Goal: Task Accomplishment & Management: Use online tool/utility

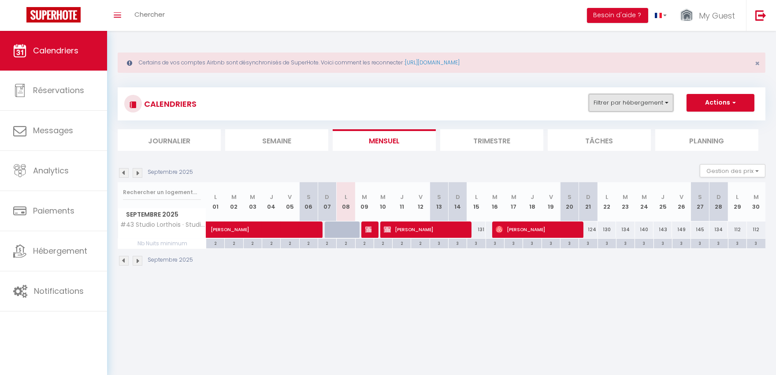
click at [647, 107] on button "Filtrer par hébergement" at bounding box center [631, 103] width 85 height 18
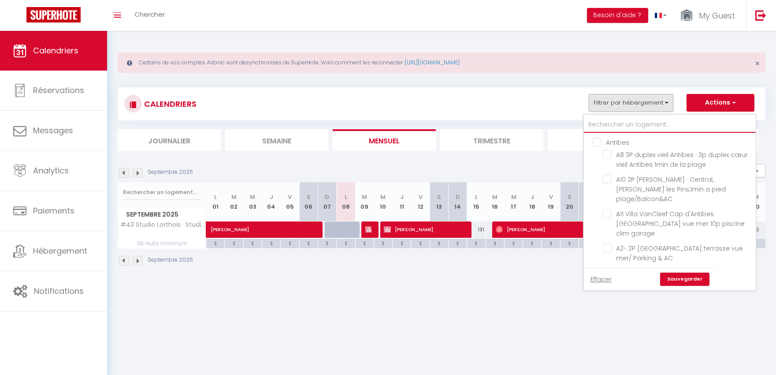
click at [627, 126] on input "text" at bounding box center [670, 125] width 172 height 16
type input "l"
checkbox input "false"
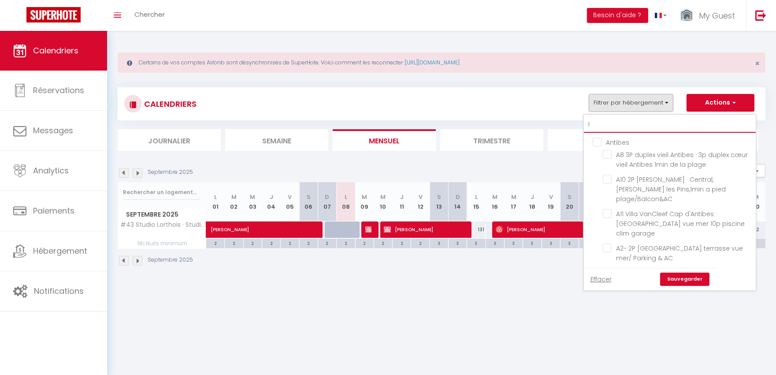
checkbox input "false"
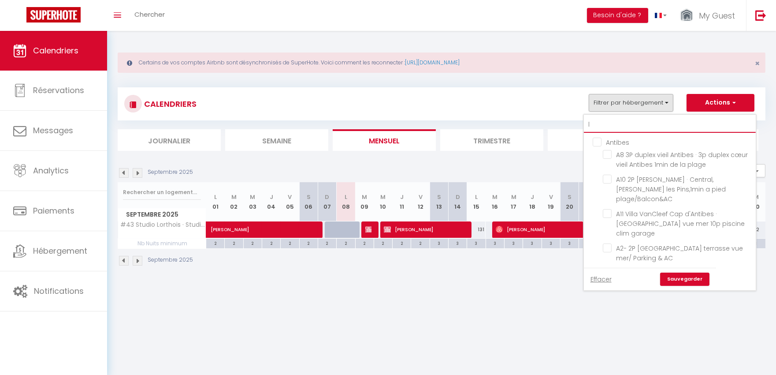
checkbox input "false"
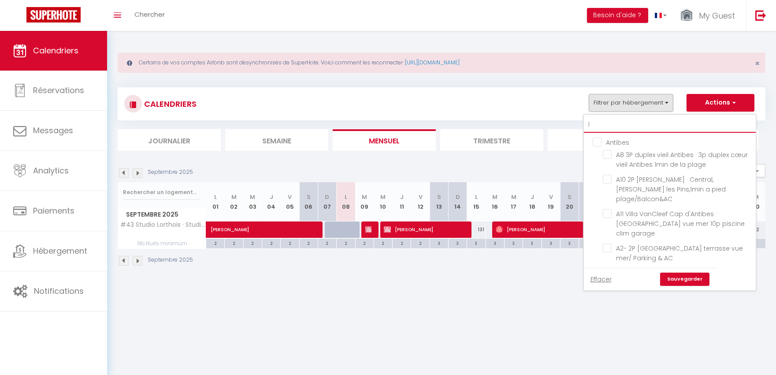
checkbox input "false"
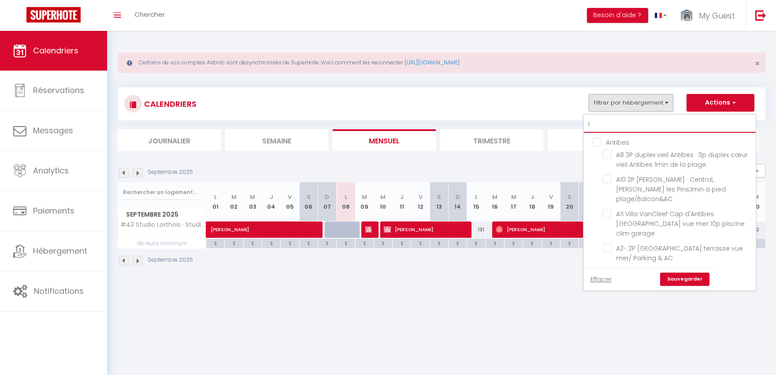
checkbox input "false"
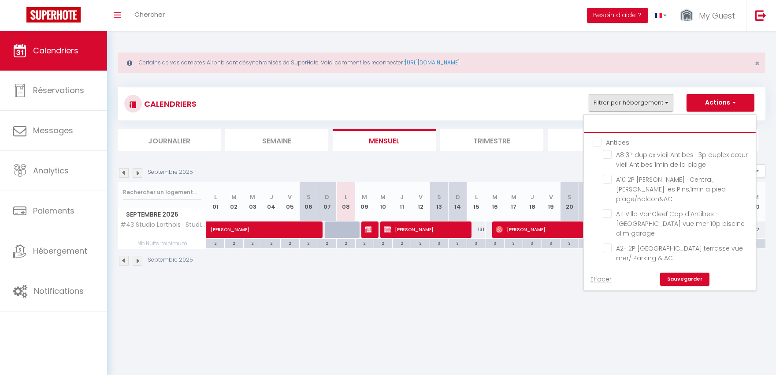
checkbox input "false"
checkbox input "true"
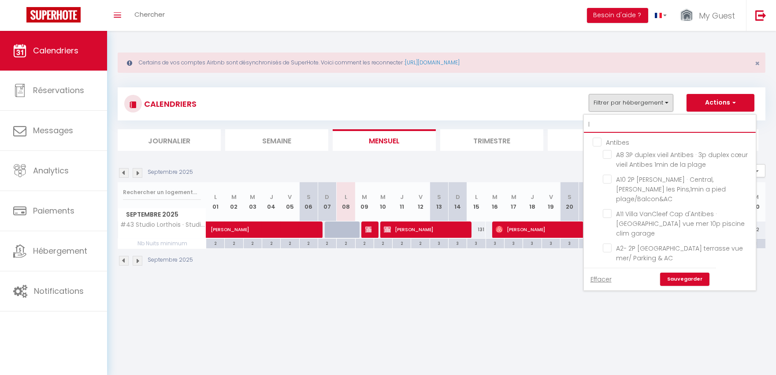
checkbox input "false"
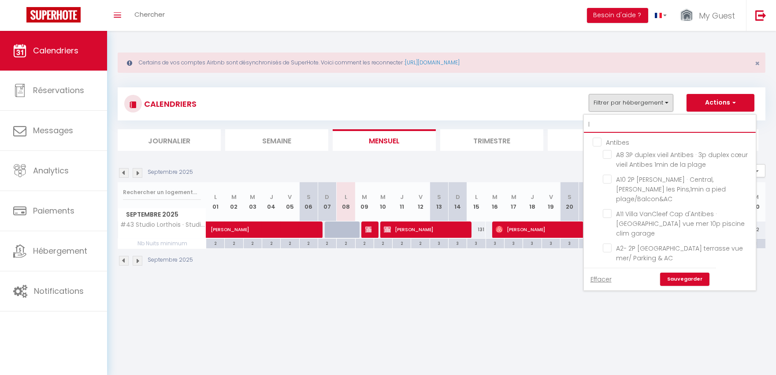
checkbox input "false"
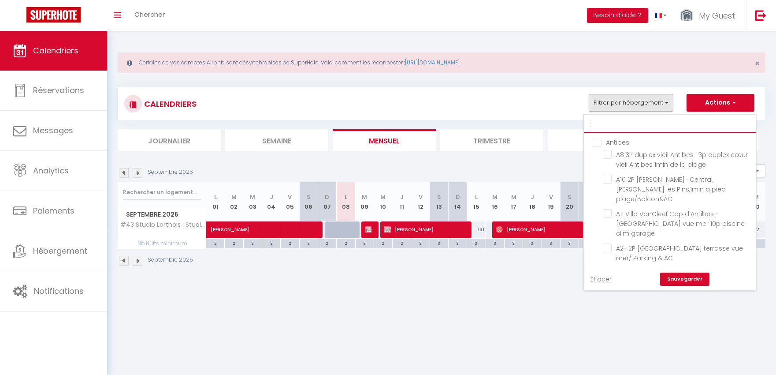
checkbox input "false"
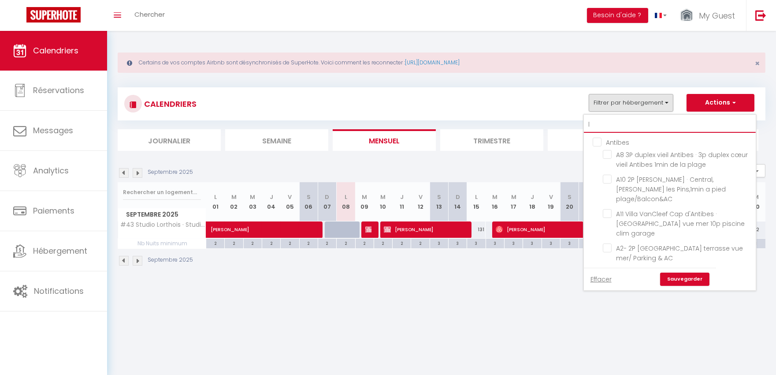
checkbox input "false"
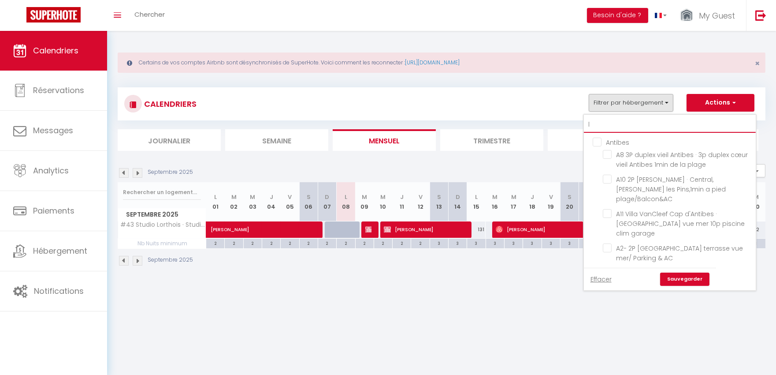
checkbox input "false"
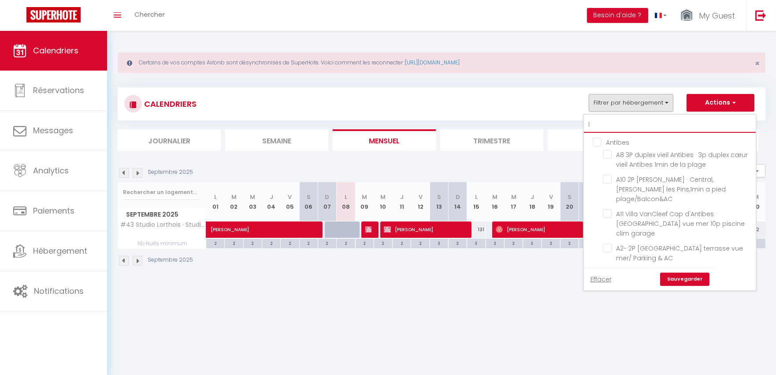
checkbox input "false"
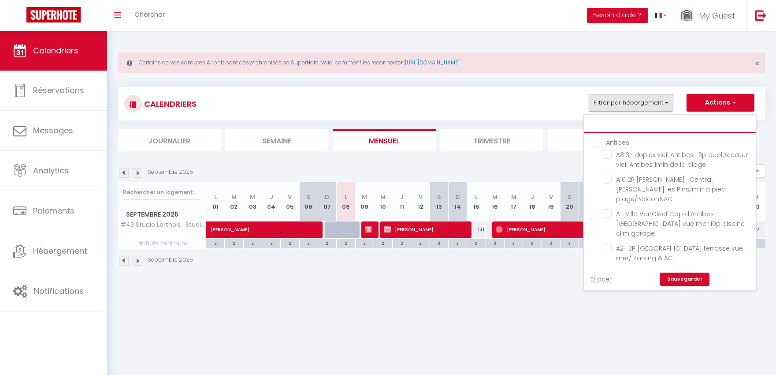
checkbox input "false"
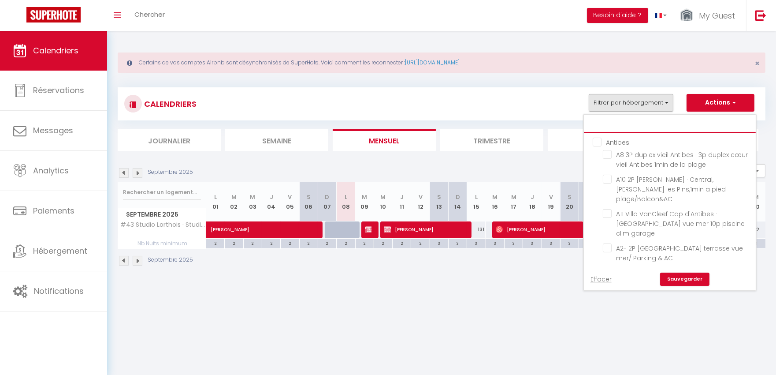
checkbox input "false"
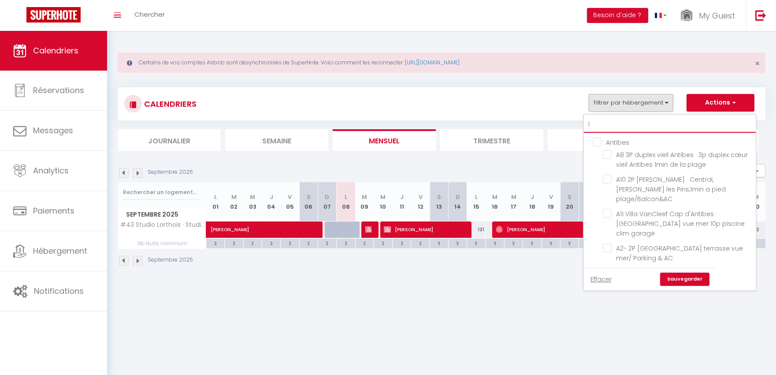
checkbox input "false"
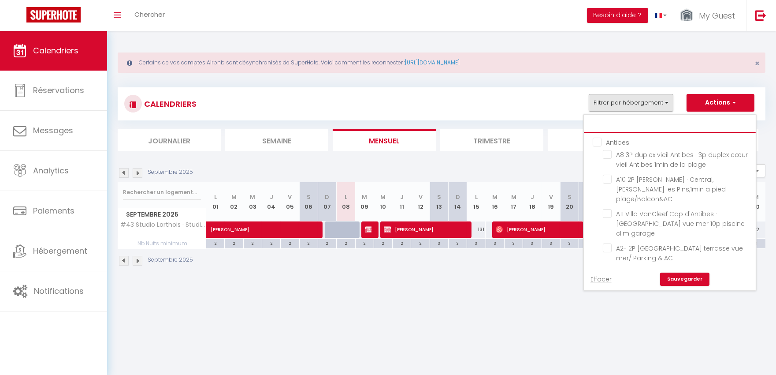
checkbox input "false"
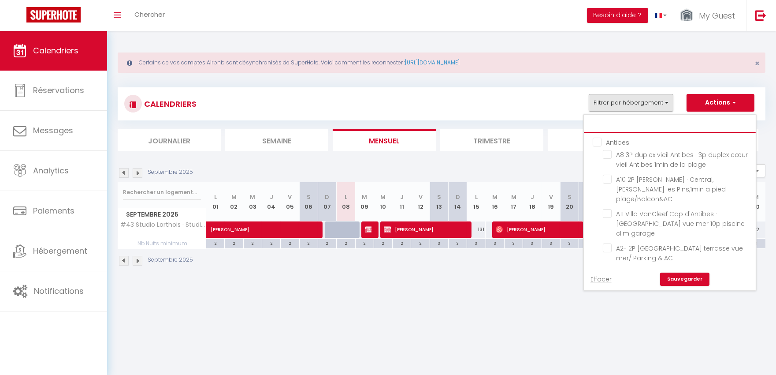
checkbox input "false"
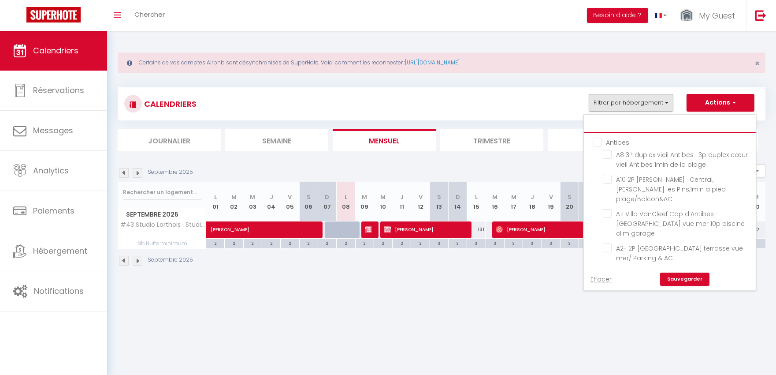
checkbox input "false"
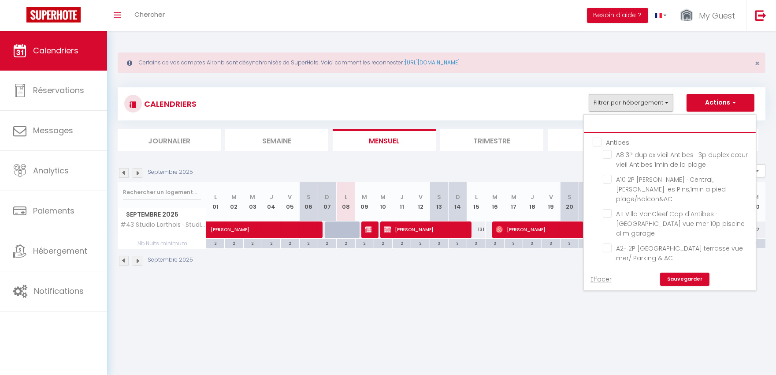
checkbox input "false"
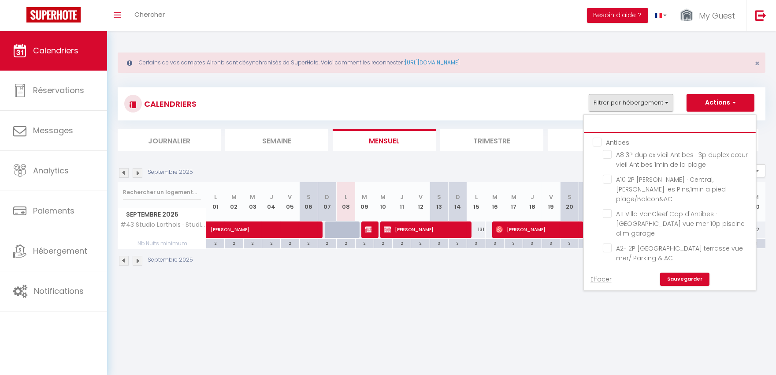
checkbox input "false"
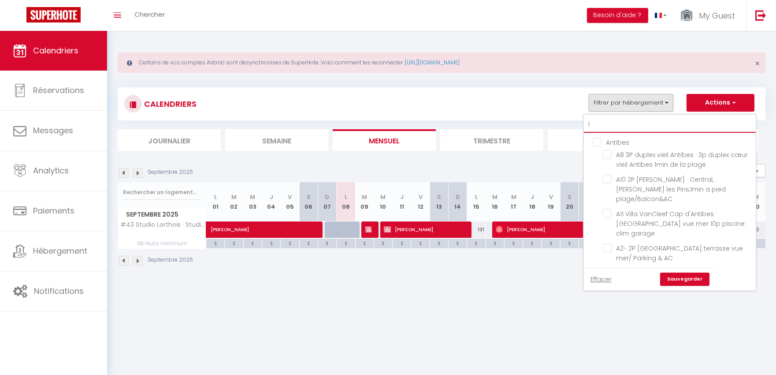
checkbox input "false"
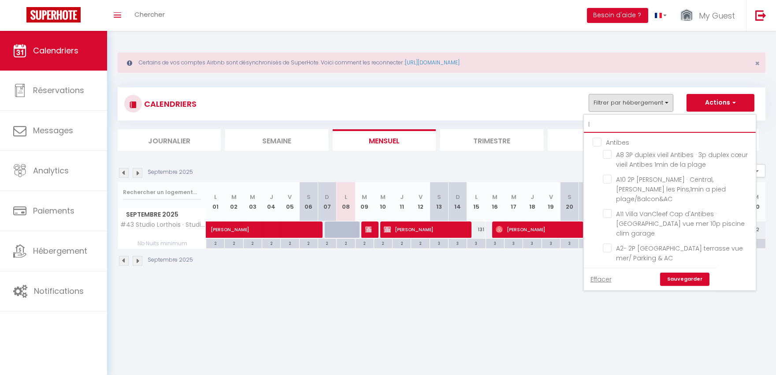
checkbox input "false"
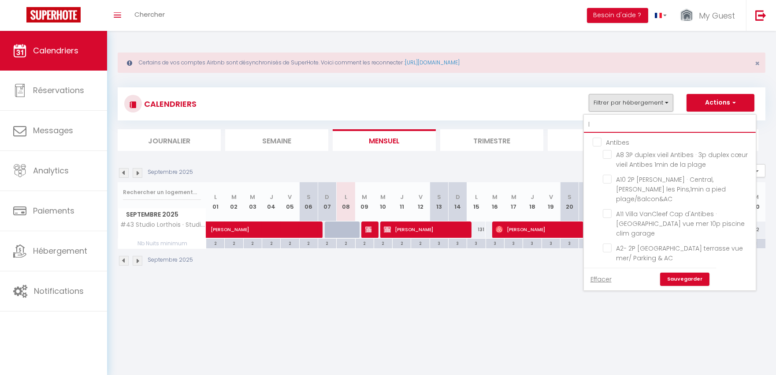
checkbox input "false"
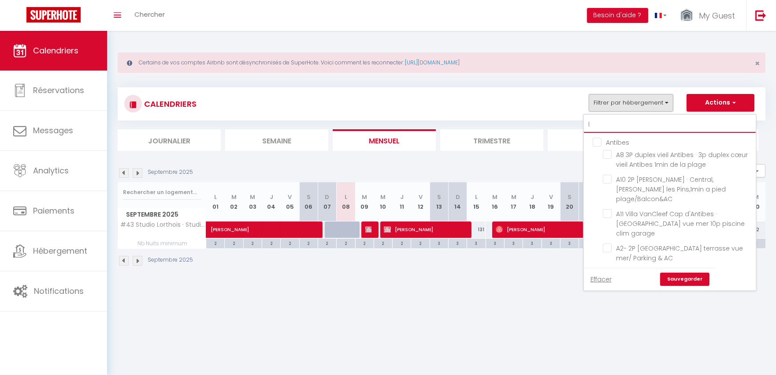
checkbox input "false"
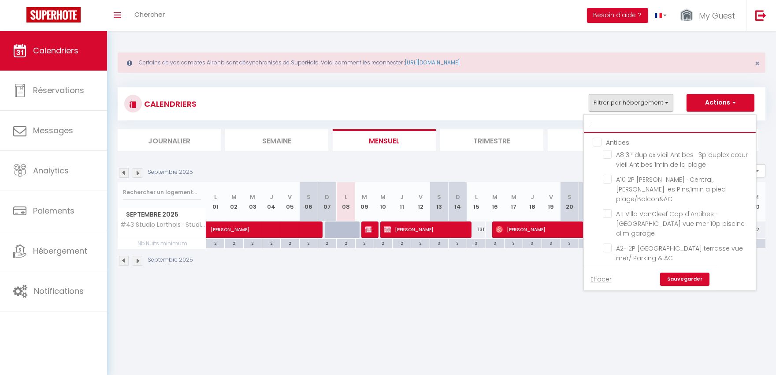
checkbox input "false"
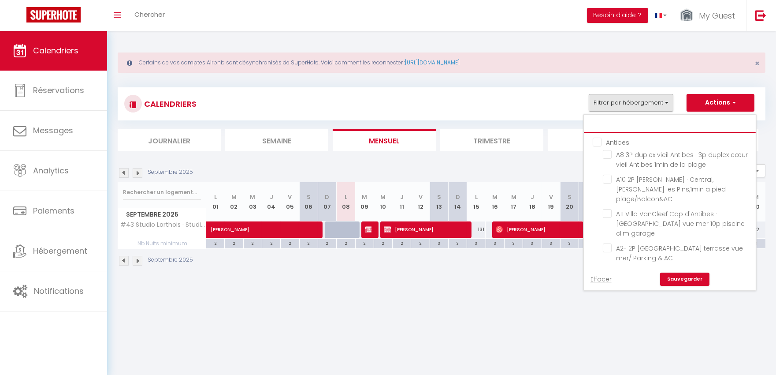
checkbox input "false"
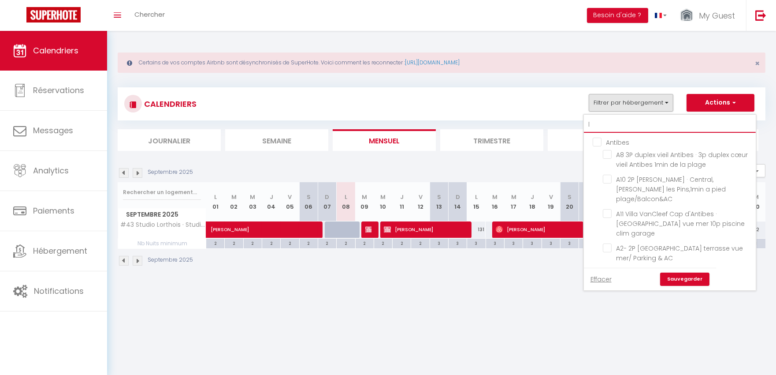
checkbox input "false"
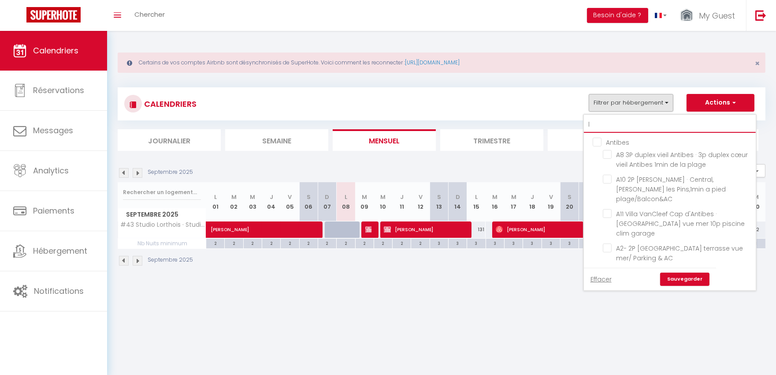
checkbox input "false"
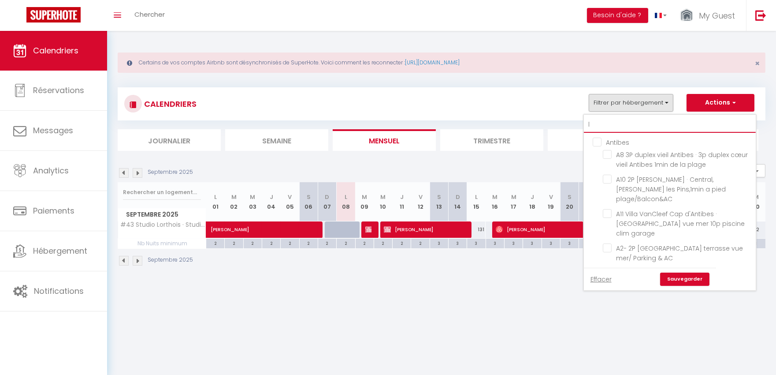
checkbox input "false"
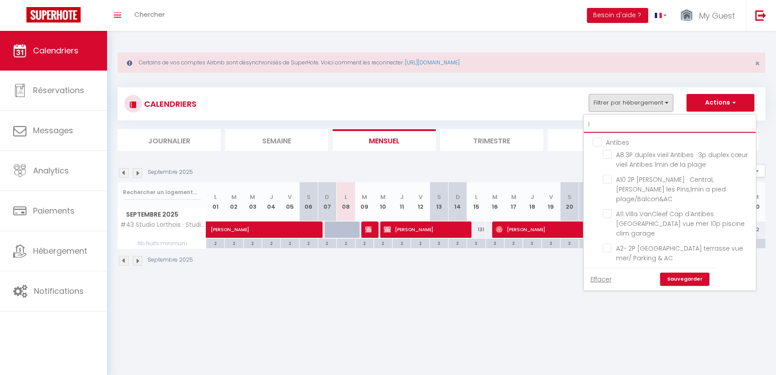
checkbox input "false"
type input "l5"
checkbox input "false"
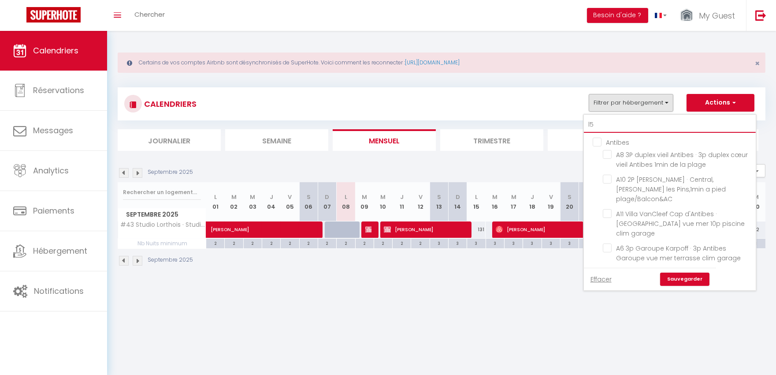
checkbox input "false"
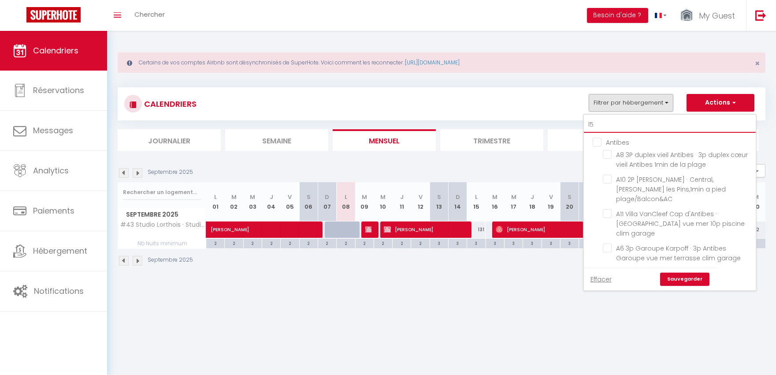
checkbox input "false"
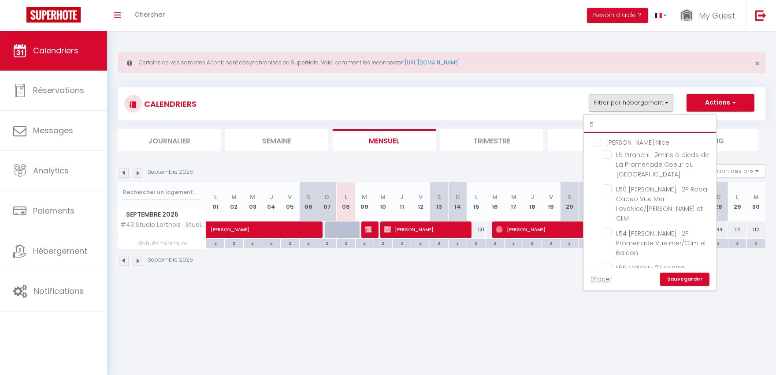
type input "l53"
checkbox input "false"
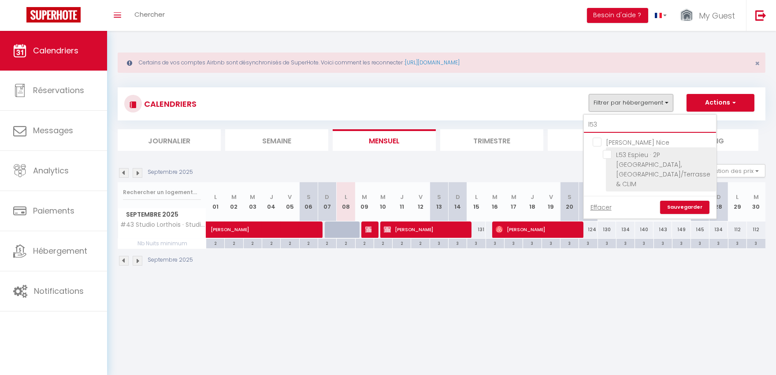
type input "l53"
click at [668, 164] on label "L53 Espieu · 2P [GEOGRAPHIC_DATA], [GEOGRAPHIC_DATA]/Terrasse & CLIM" at bounding box center [661, 169] width 99 height 39
click at [668, 159] on input "L53 Espieu · 2P [GEOGRAPHIC_DATA], [GEOGRAPHIC_DATA]/Terrasse & CLIM" at bounding box center [658, 154] width 110 height 9
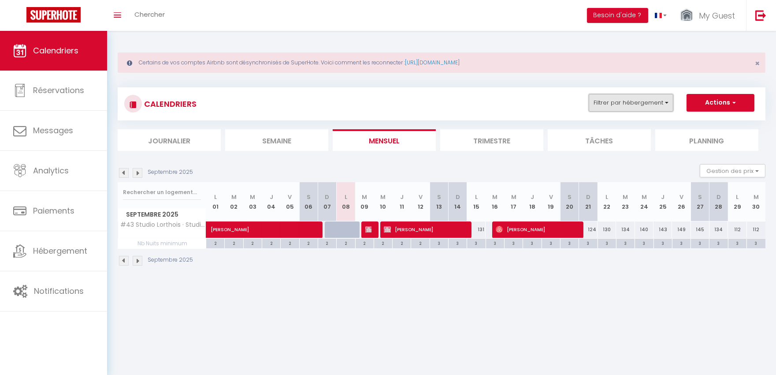
click at [646, 100] on button "Filtrer par hébergement" at bounding box center [631, 103] width 85 height 18
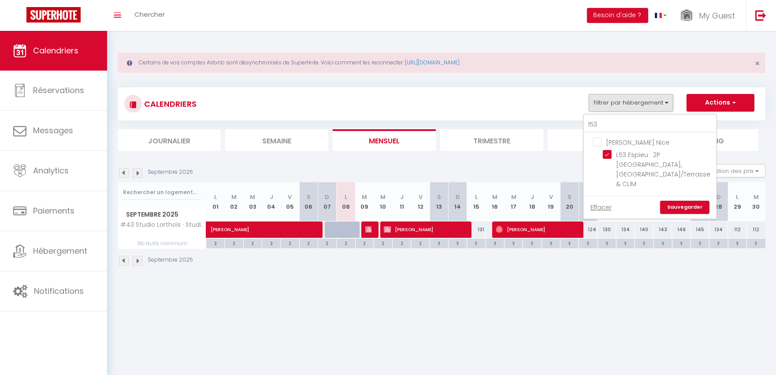
click at [676, 201] on link "Sauvegarder" at bounding box center [684, 207] width 49 height 13
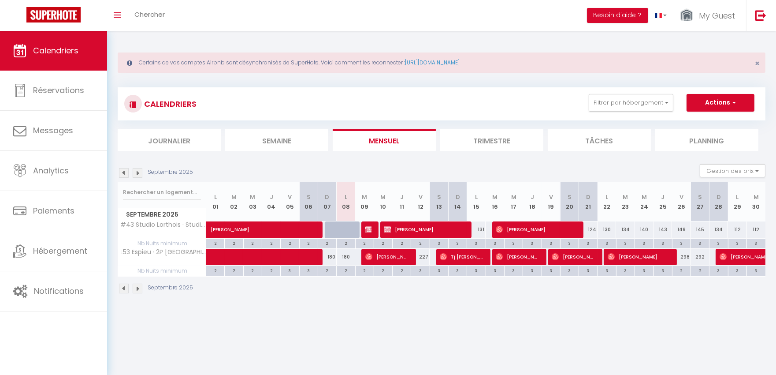
click at [137, 171] on img at bounding box center [138, 173] width 10 height 10
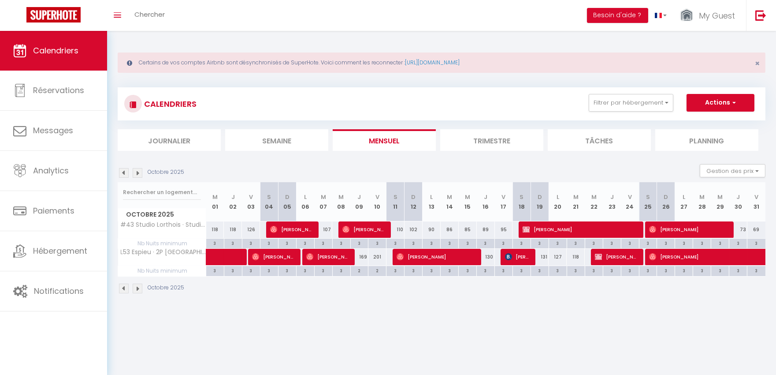
click at [137, 171] on img at bounding box center [138, 173] width 10 height 10
